Goal: Transaction & Acquisition: Download file/media

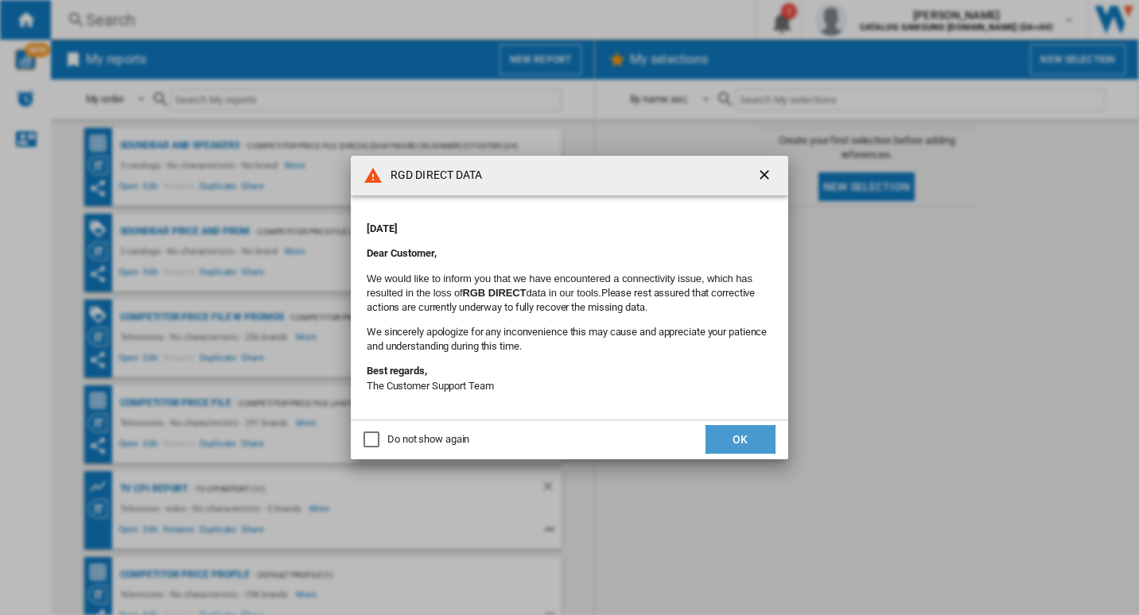
click at [748, 438] on button "OK" at bounding box center [740, 439] width 70 height 29
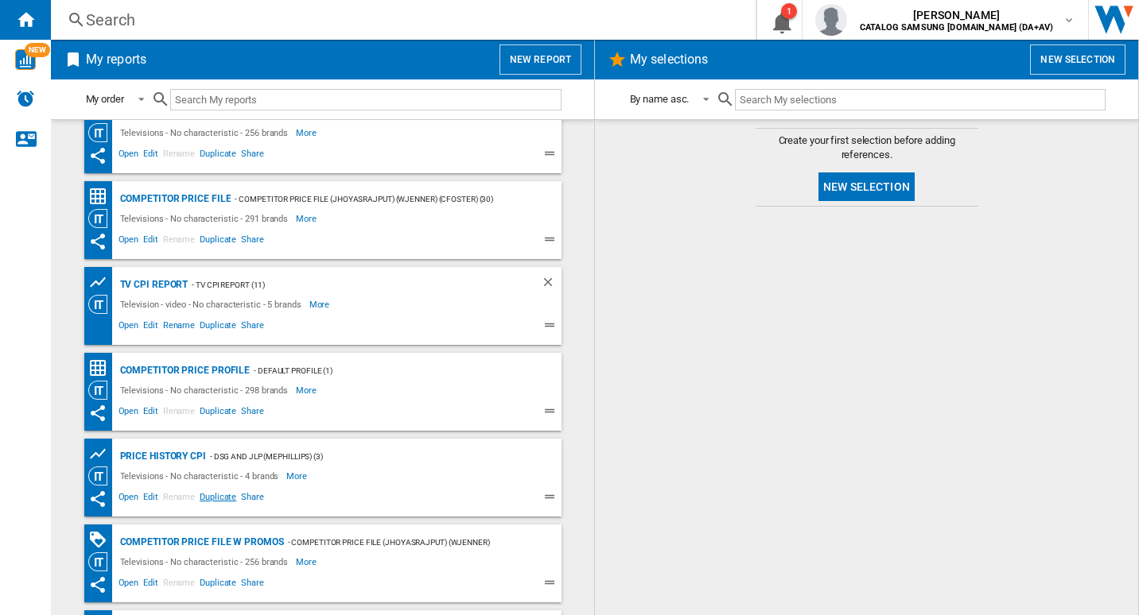
scroll to position [204, 0]
click at [150, 283] on div "TV CPI Report" at bounding box center [152, 285] width 72 height 20
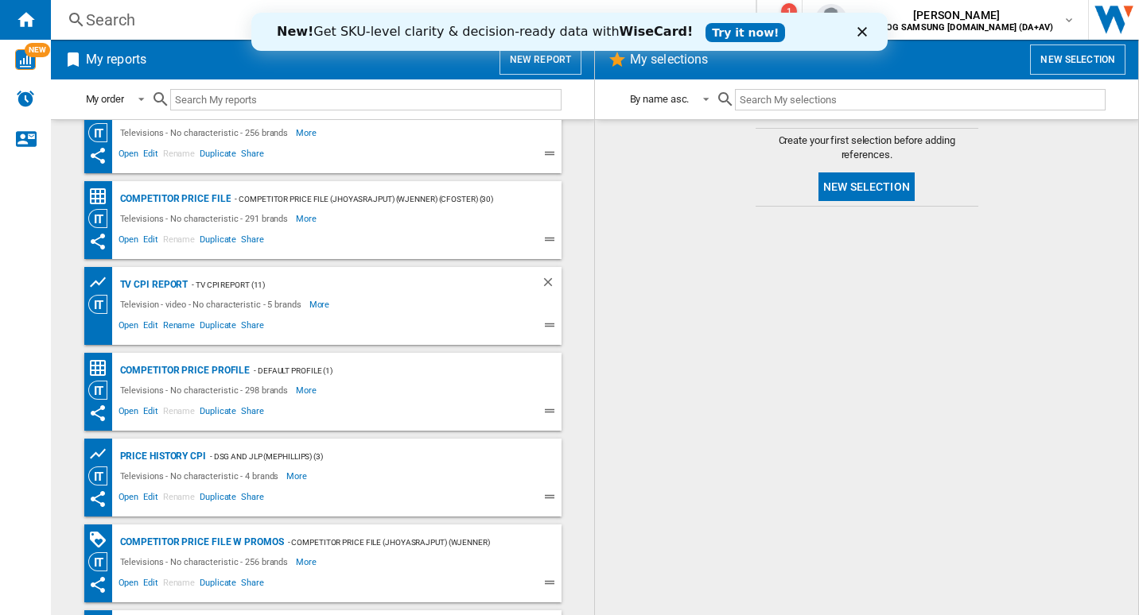
scroll to position [0, 0]
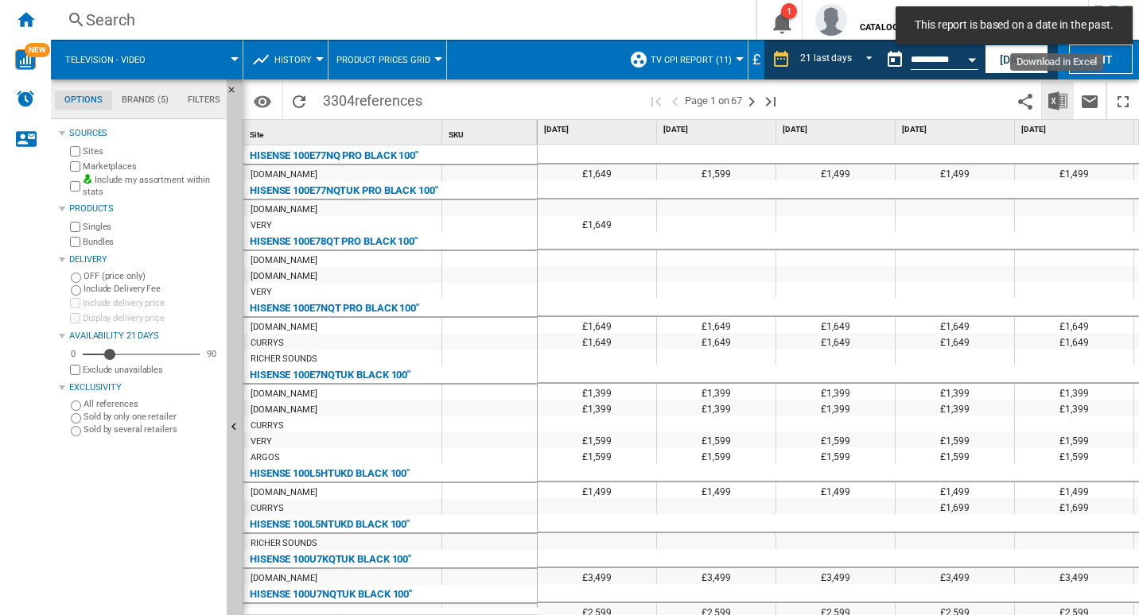
click at [1058, 99] on img "Download in Excel" at bounding box center [1057, 100] width 19 height 19
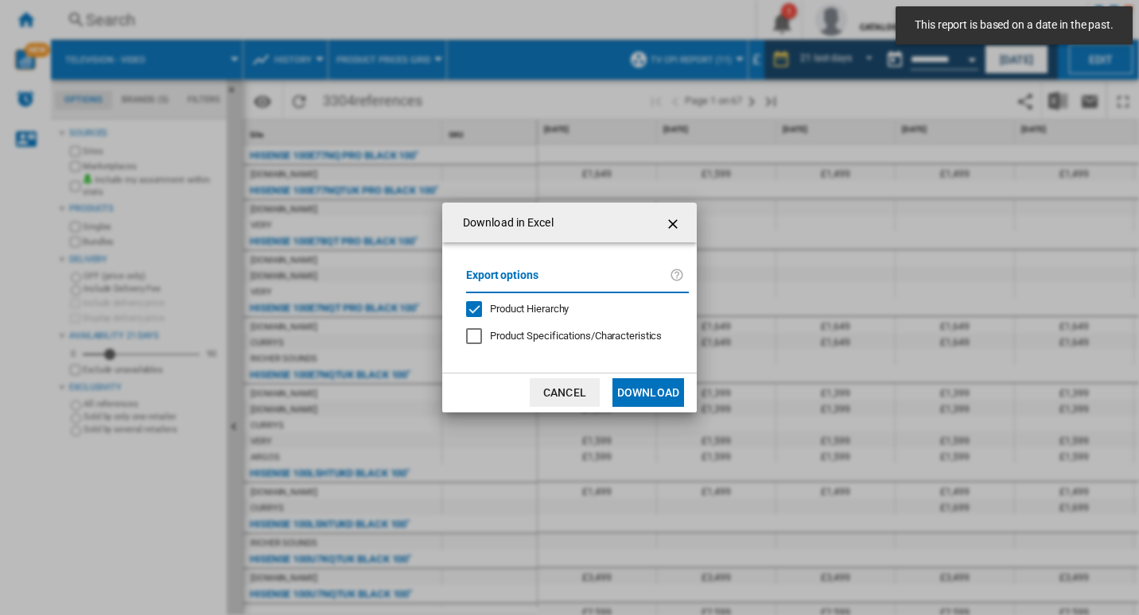
click at [651, 399] on button "Download" at bounding box center [648, 392] width 72 height 29
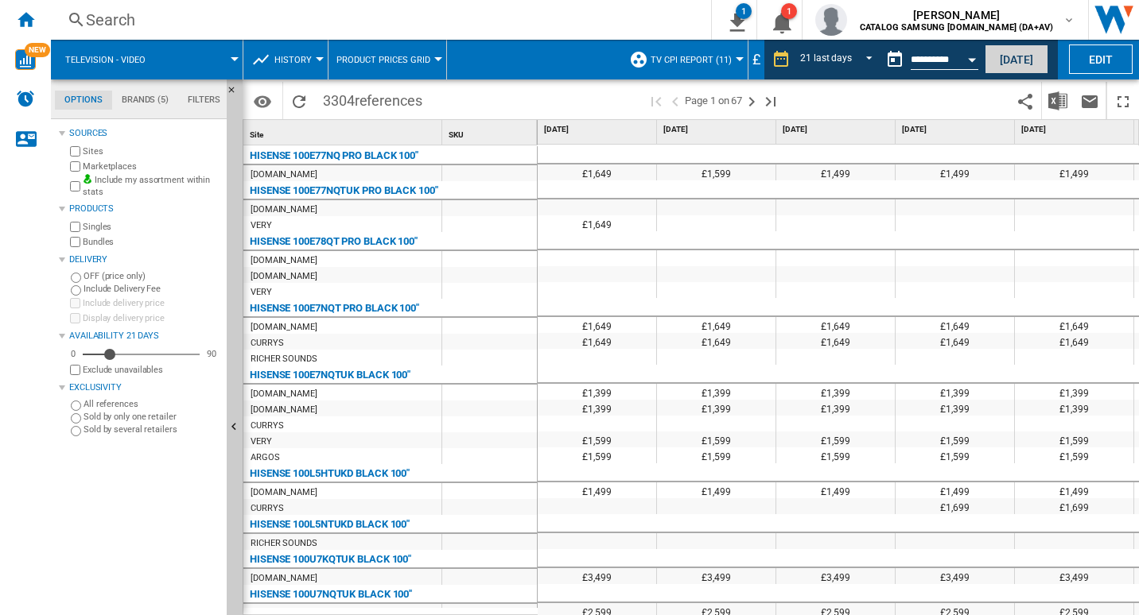
click at [1006, 58] on button "Today" at bounding box center [1016, 59] width 64 height 29
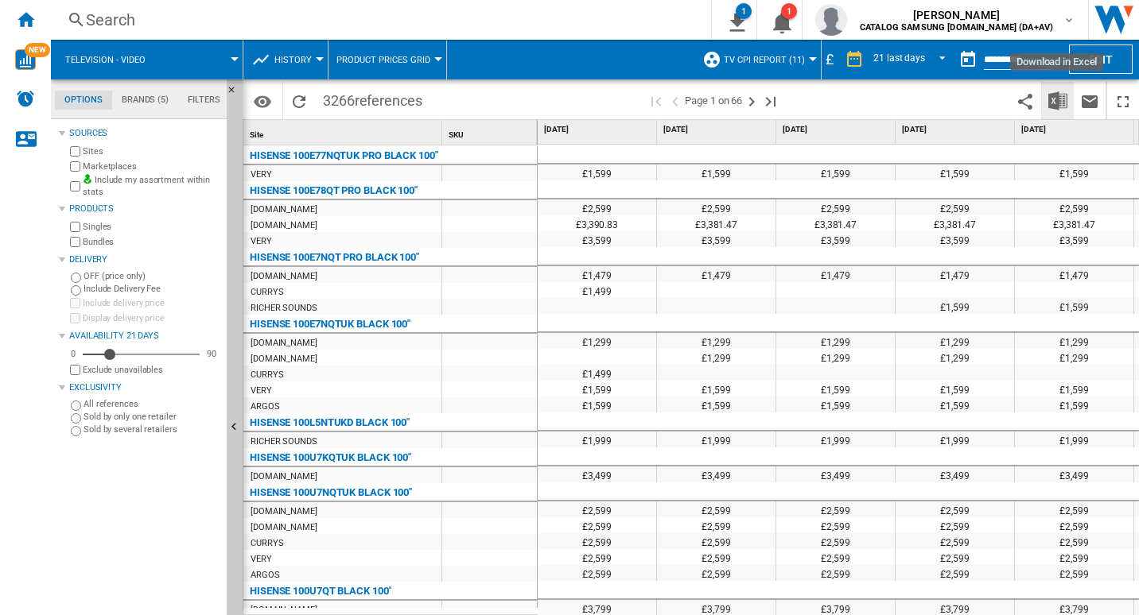
click at [1059, 101] on img "Download in Excel" at bounding box center [1057, 100] width 19 height 19
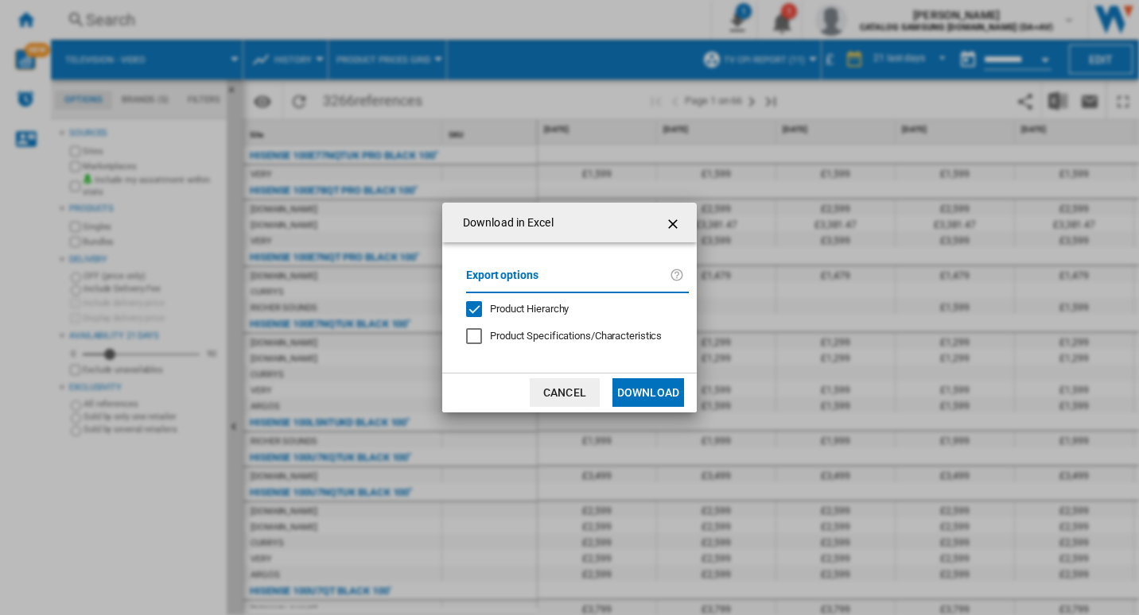
click at [679, 402] on button "Download" at bounding box center [648, 392] width 72 height 29
